Goal: Information Seeking & Learning: Check status

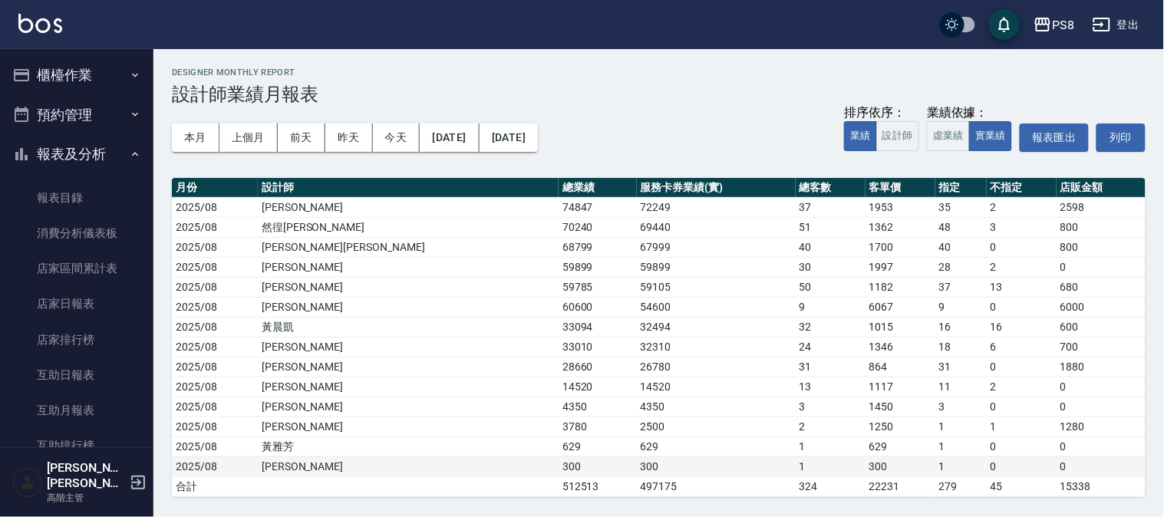
scroll to position [426, 0]
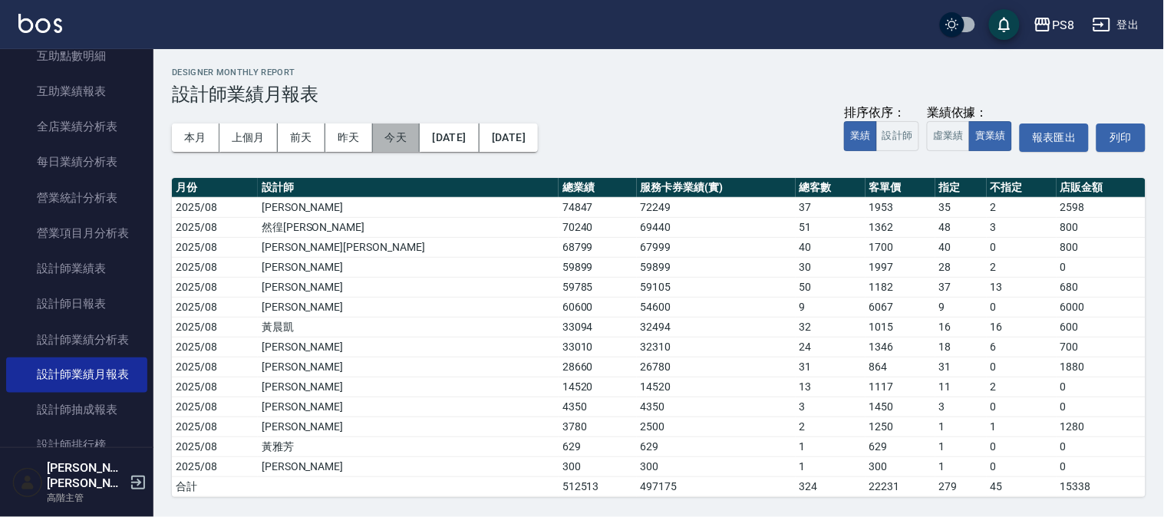
click at [378, 131] on button "今天" at bounding box center [397, 138] width 48 height 28
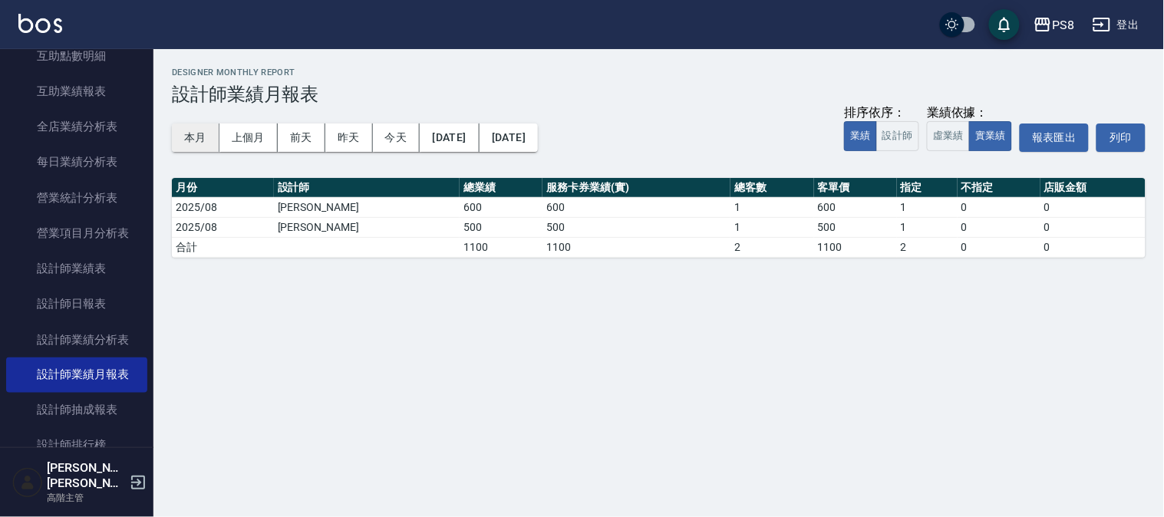
click at [202, 134] on button "本月" at bounding box center [196, 138] width 48 height 28
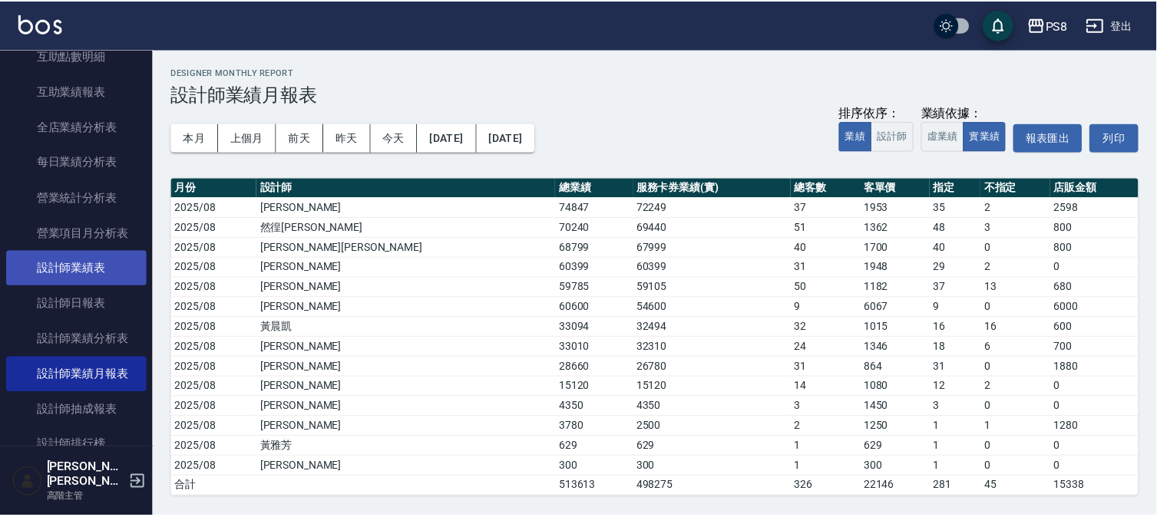
scroll to position [682, 0]
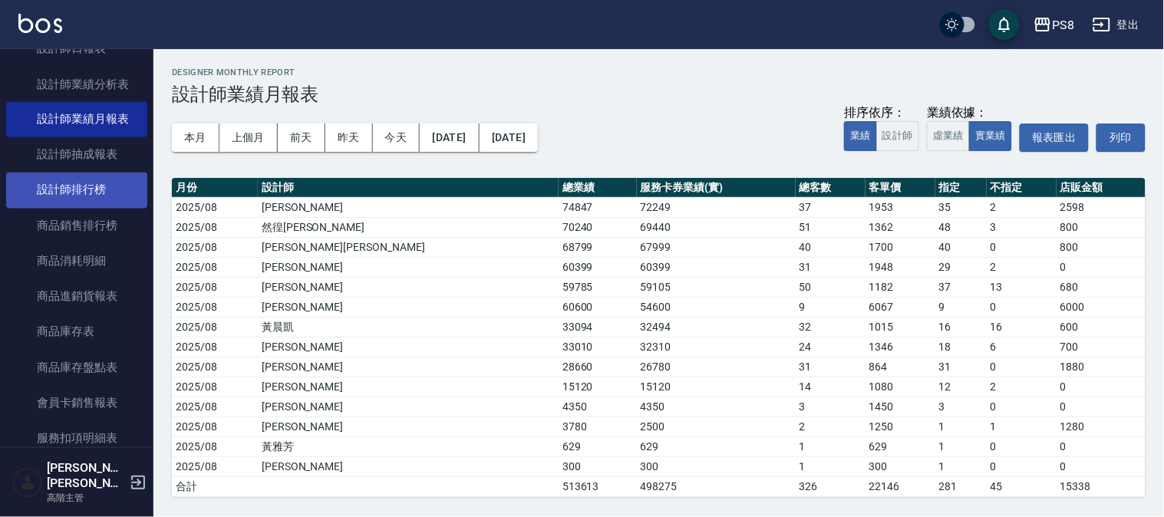
click at [90, 193] on link "設計師排行榜" at bounding box center [76, 190] width 141 height 35
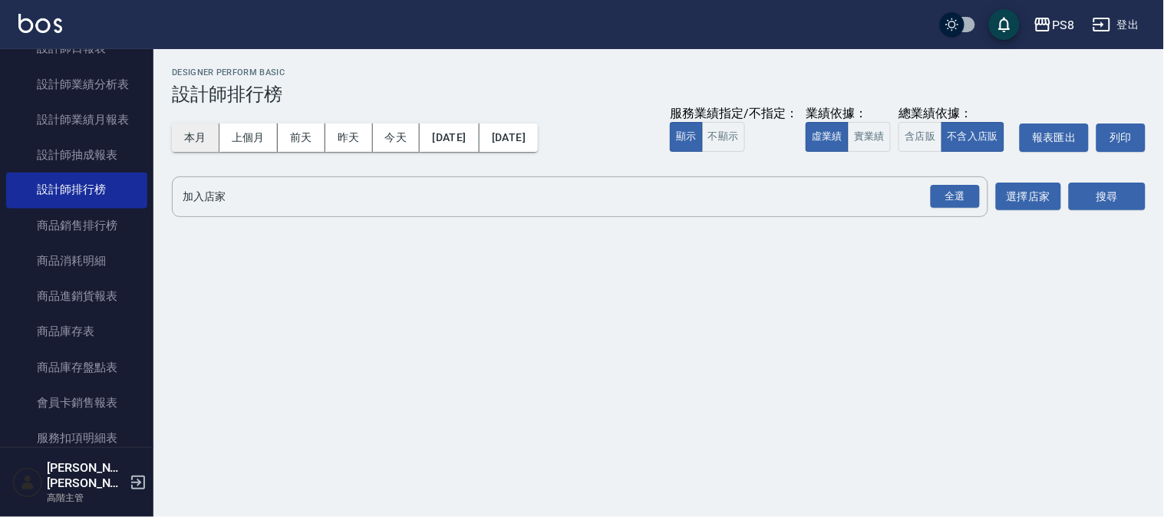
click at [208, 137] on button "本月" at bounding box center [196, 138] width 48 height 28
drag, startPoint x: 953, startPoint y: 187, endPoint x: 914, endPoint y: 172, distance: 41.8
click at [956, 185] on div "全選" at bounding box center [955, 197] width 49 height 24
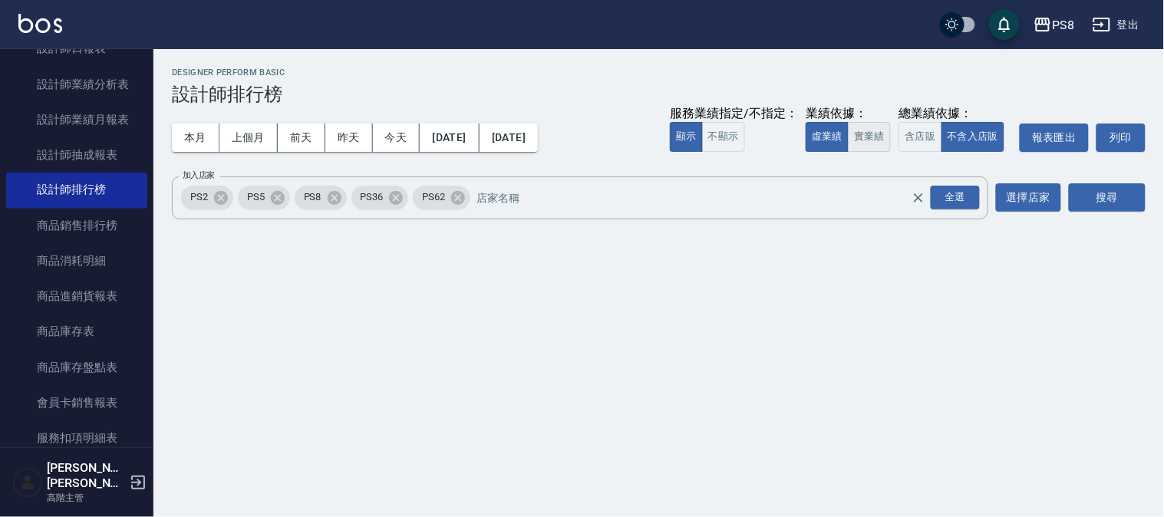
drag, startPoint x: 870, startPoint y: 134, endPoint x: 1003, endPoint y: 160, distance: 135.2
click at [873, 134] on button "實業績" at bounding box center [869, 137] width 43 height 30
click at [1121, 203] on button "搜尋" at bounding box center [1107, 197] width 77 height 28
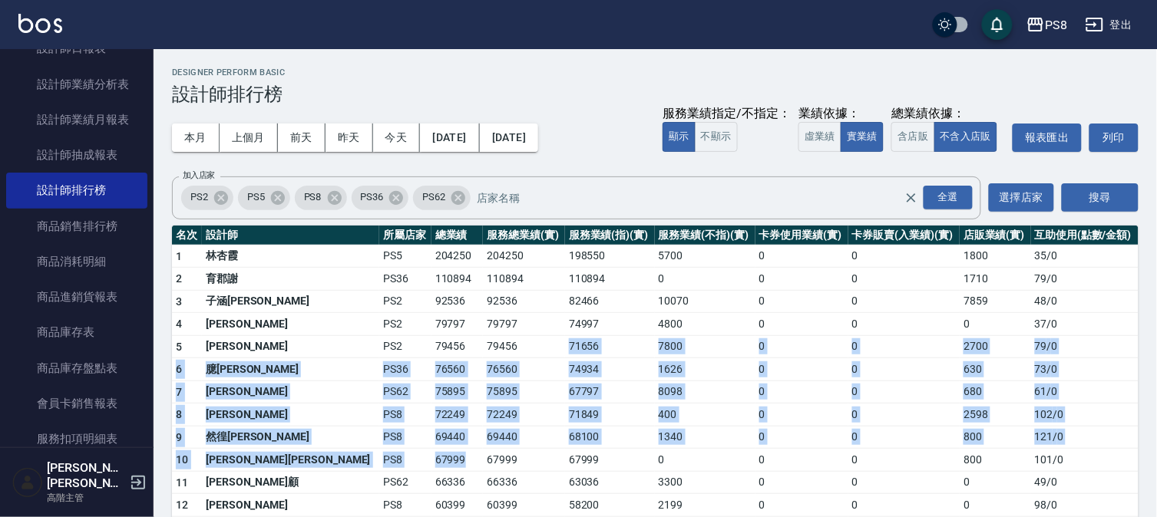
drag, startPoint x: 361, startPoint y: 461, endPoint x: 412, endPoint y: 340, distance: 131.0
click at [483, 340] on td "79456" at bounding box center [524, 346] width 82 height 23
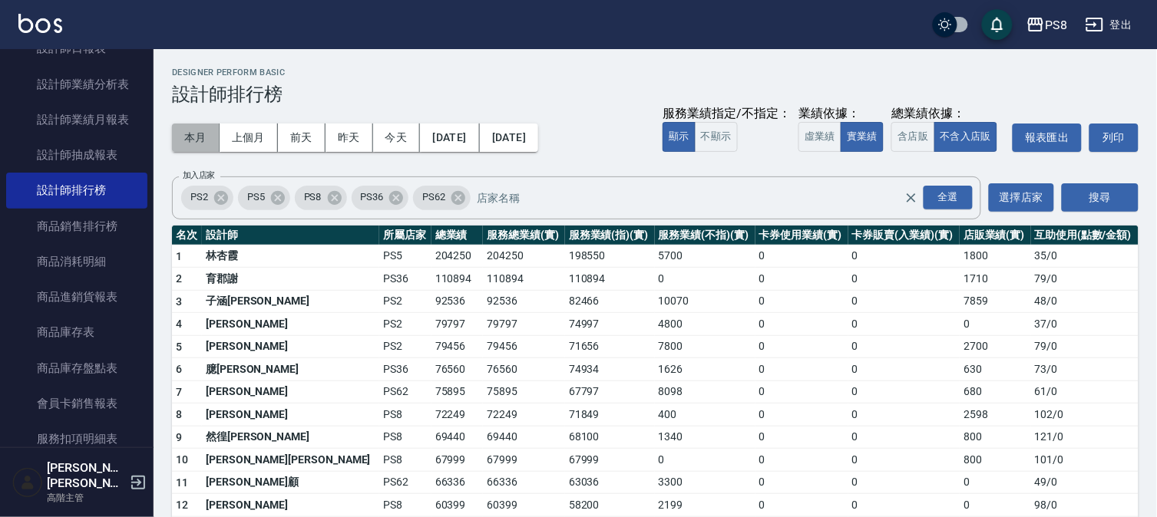
click at [184, 131] on button "本月" at bounding box center [196, 138] width 48 height 28
